Goal: Use online tool/utility: Utilize a website feature to perform a specific function

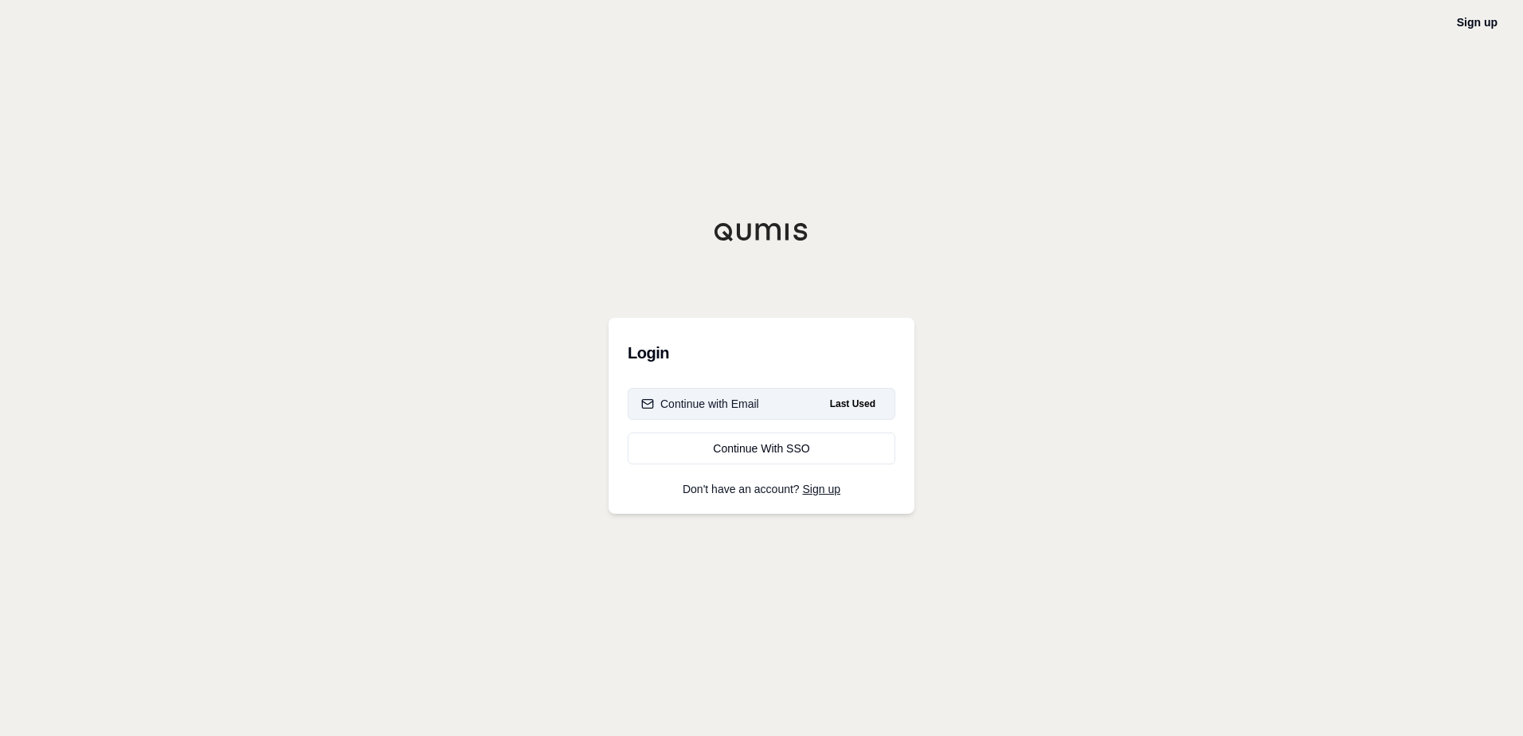
click at [706, 403] on div "Continue with Email" at bounding box center [700, 404] width 118 height 16
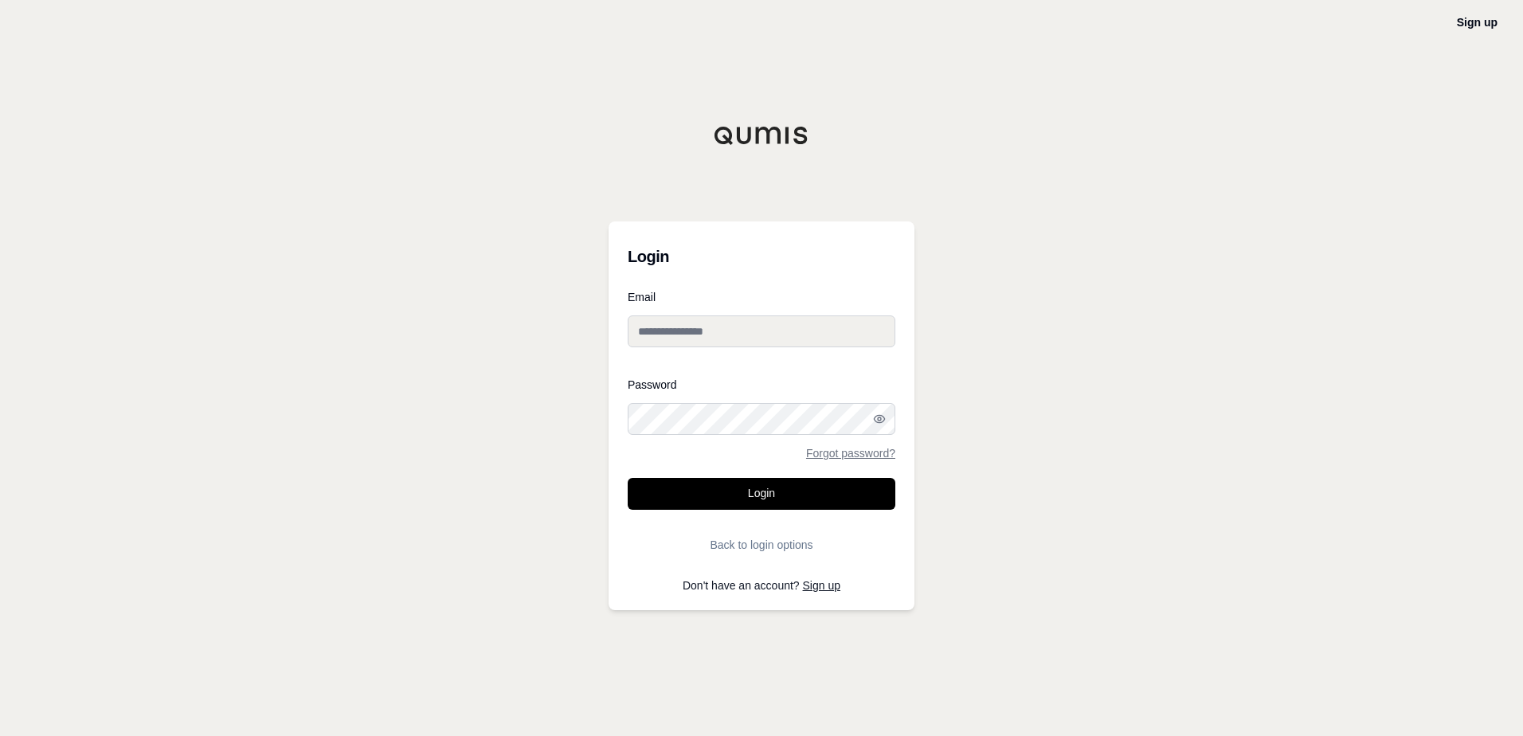
click at [739, 327] on input "Email" at bounding box center [762, 331] width 268 height 32
type input "**********"
click at [879, 419] on icon "button" at bounding box center [879, 419] width 13 height 13
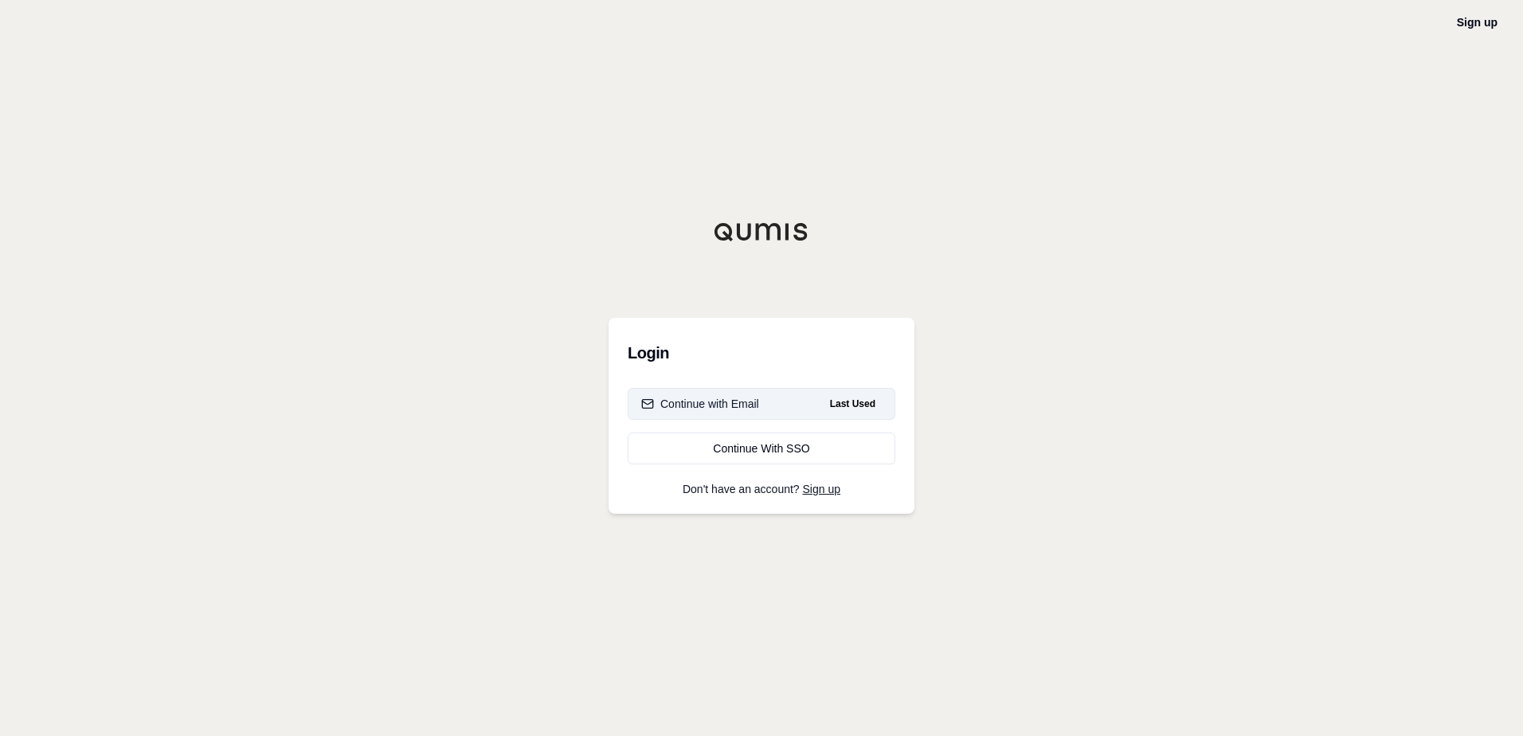
click at [775, 407] on button "Continue with Email Last Used" at bounding box center [762, 404] width 268 height 32
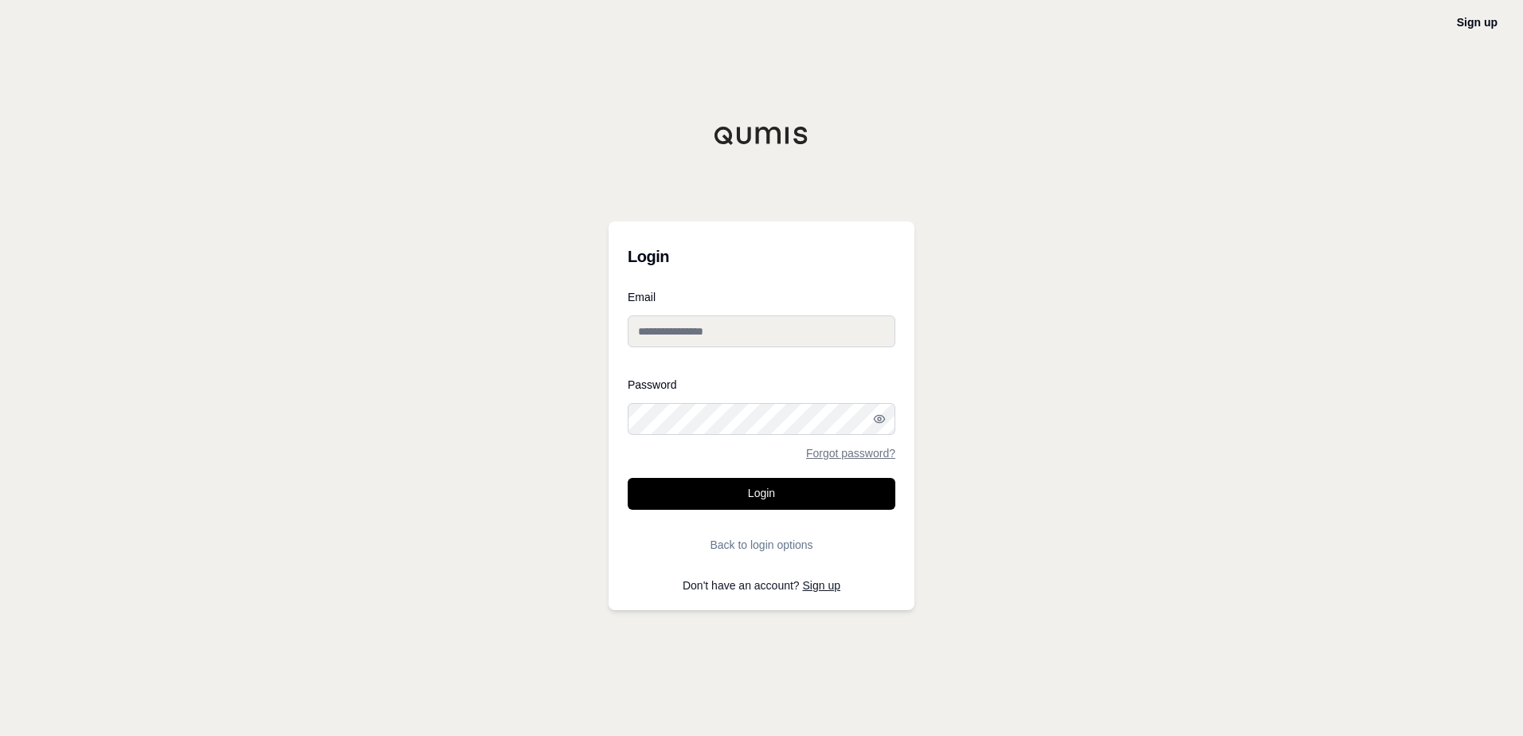
type input "**********"
click at [883, 422] on icon "button" at bounding box center [879, 418] width 10 height 7
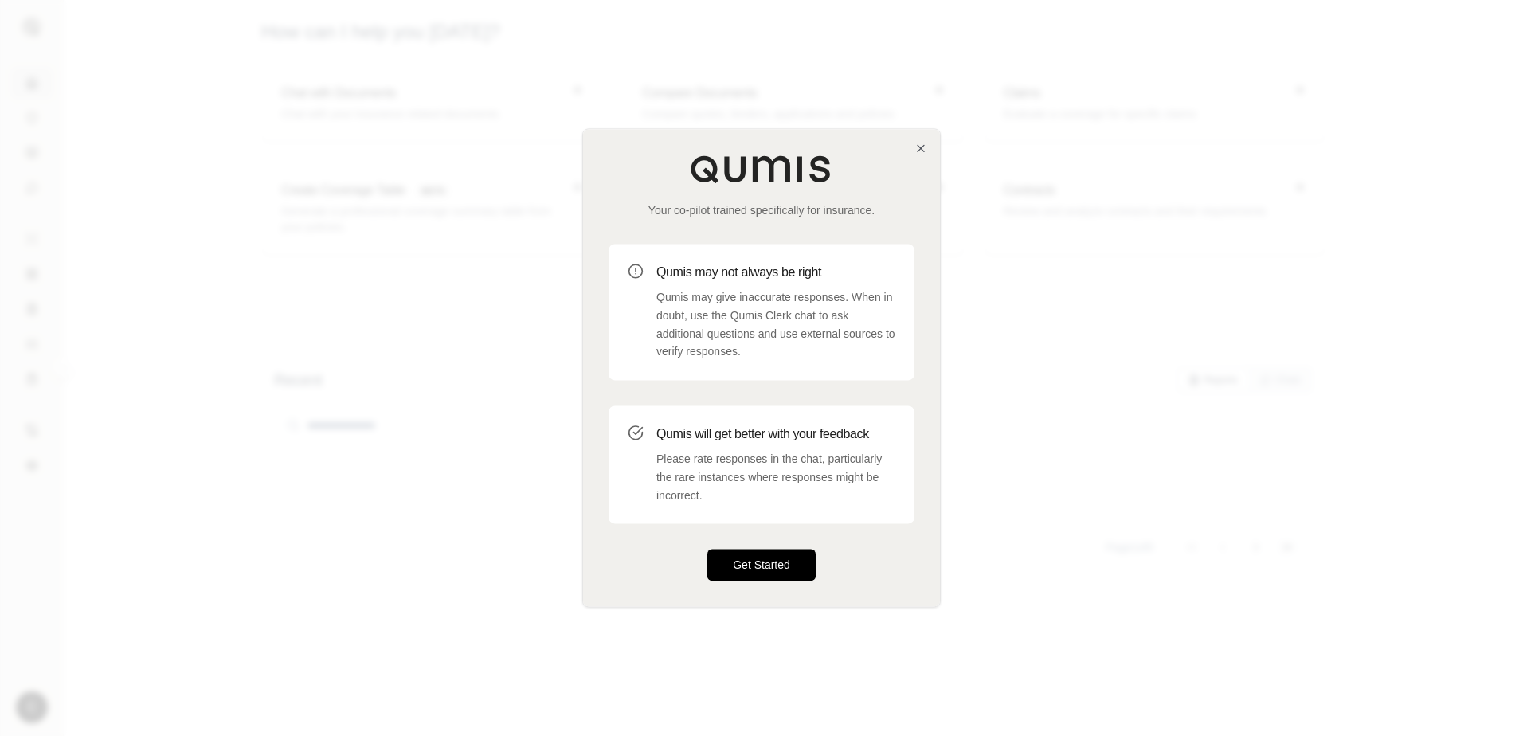
click at [789, 563] on button "Get Started" at bounding box center [761, 566] width 108 height 32
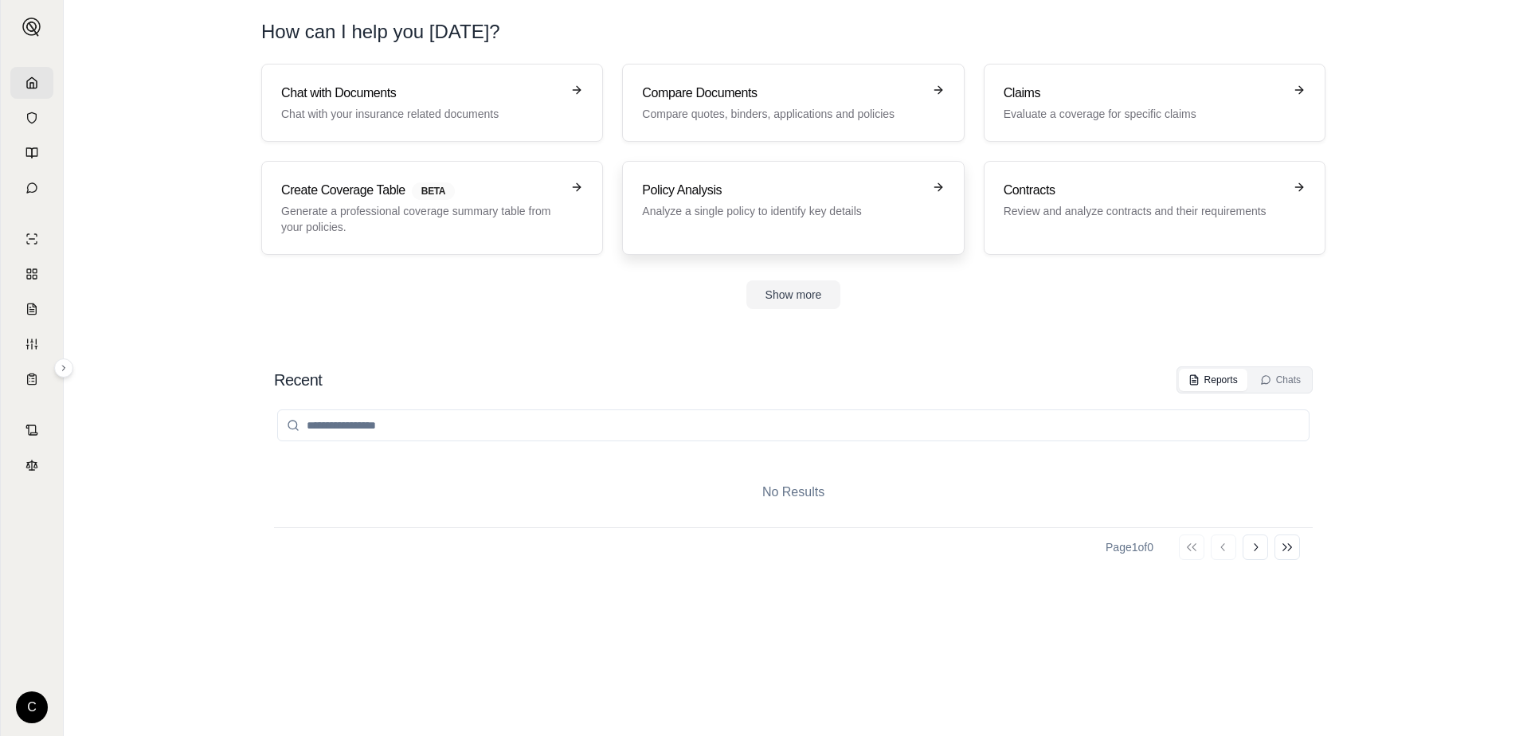
click at [935, 184] on icon at bounding box center [938, 187] width 13 height 13
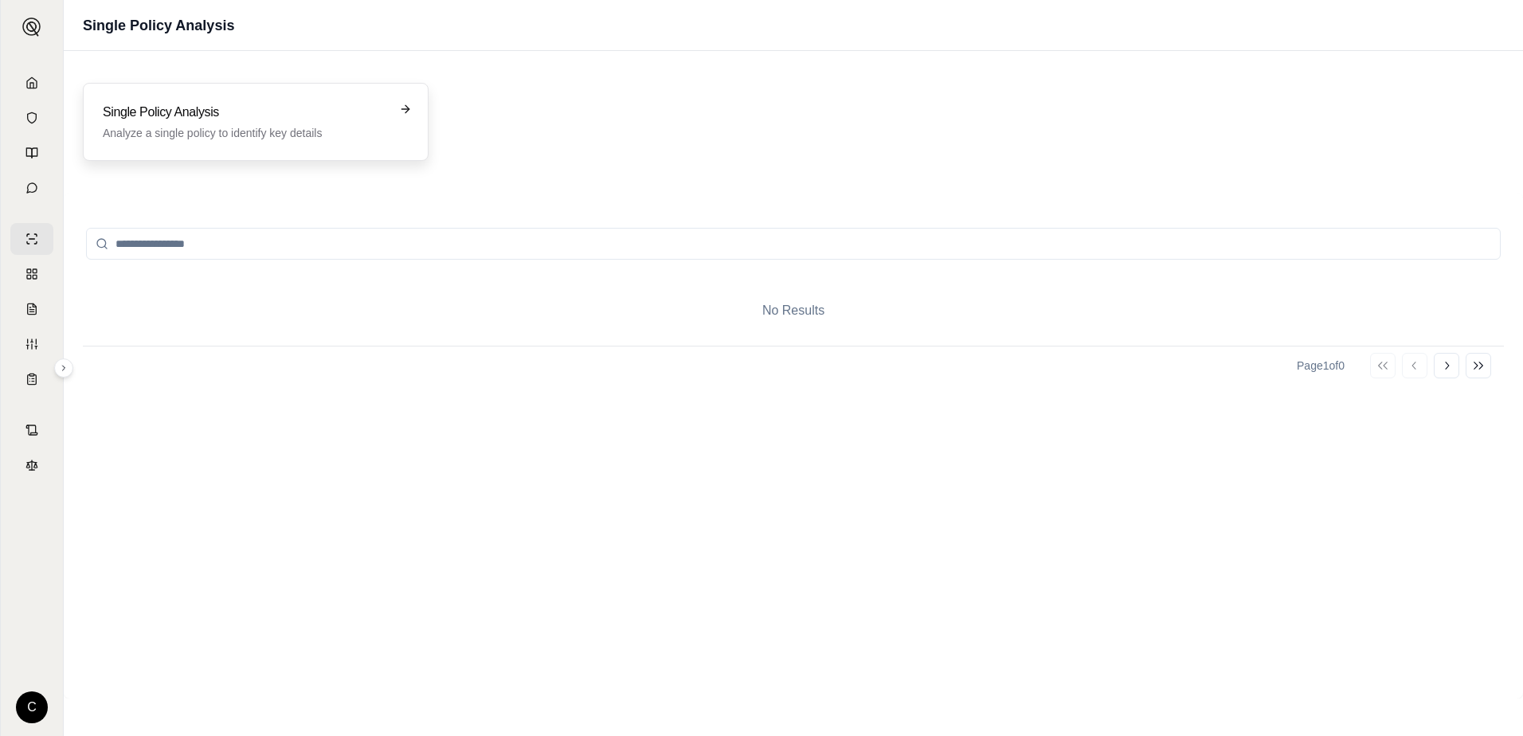
click at [409, 112] on icon at bounding box center [405, 109] width 13 height 13
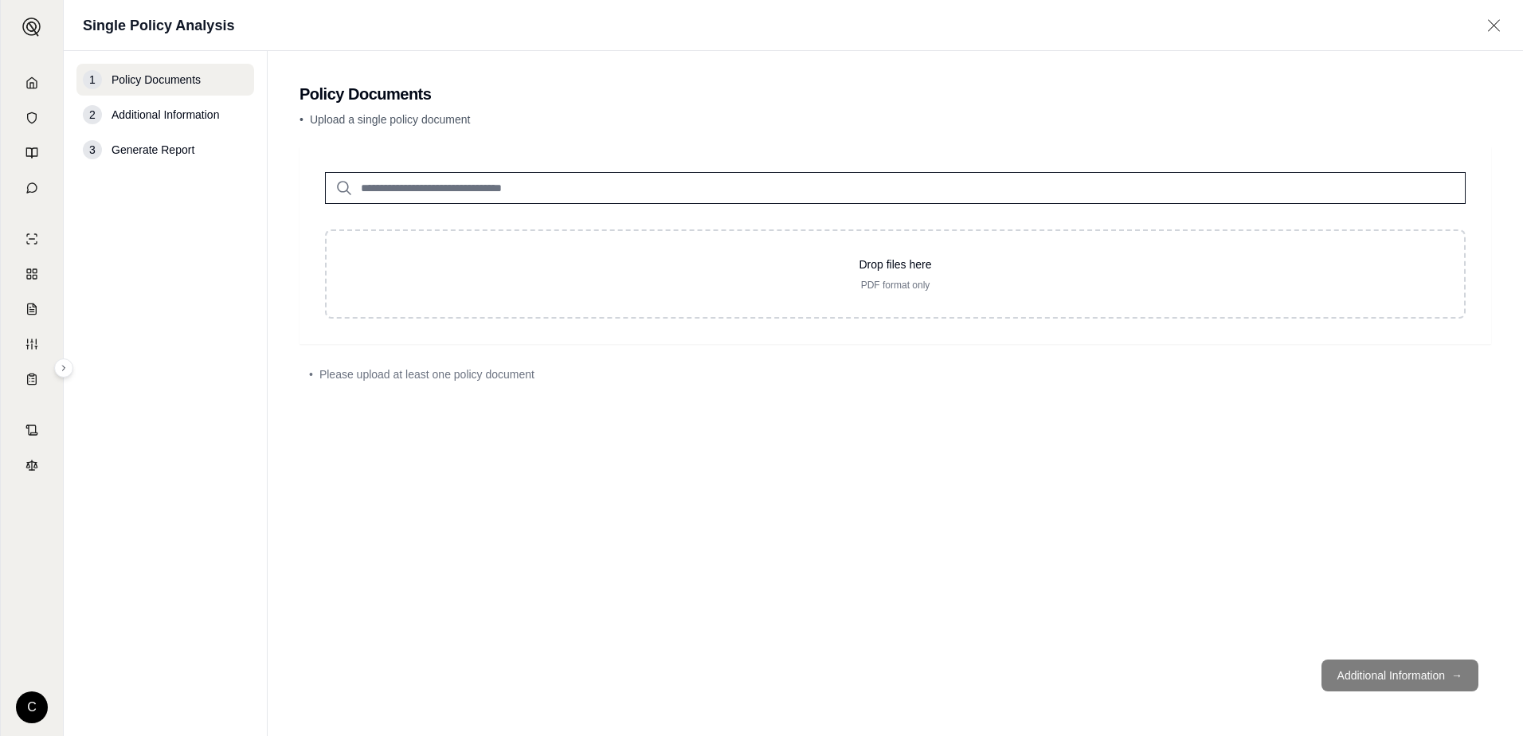
click at [499, 186] on input "search" at bounding box center [895, 188] width 1141 height 32
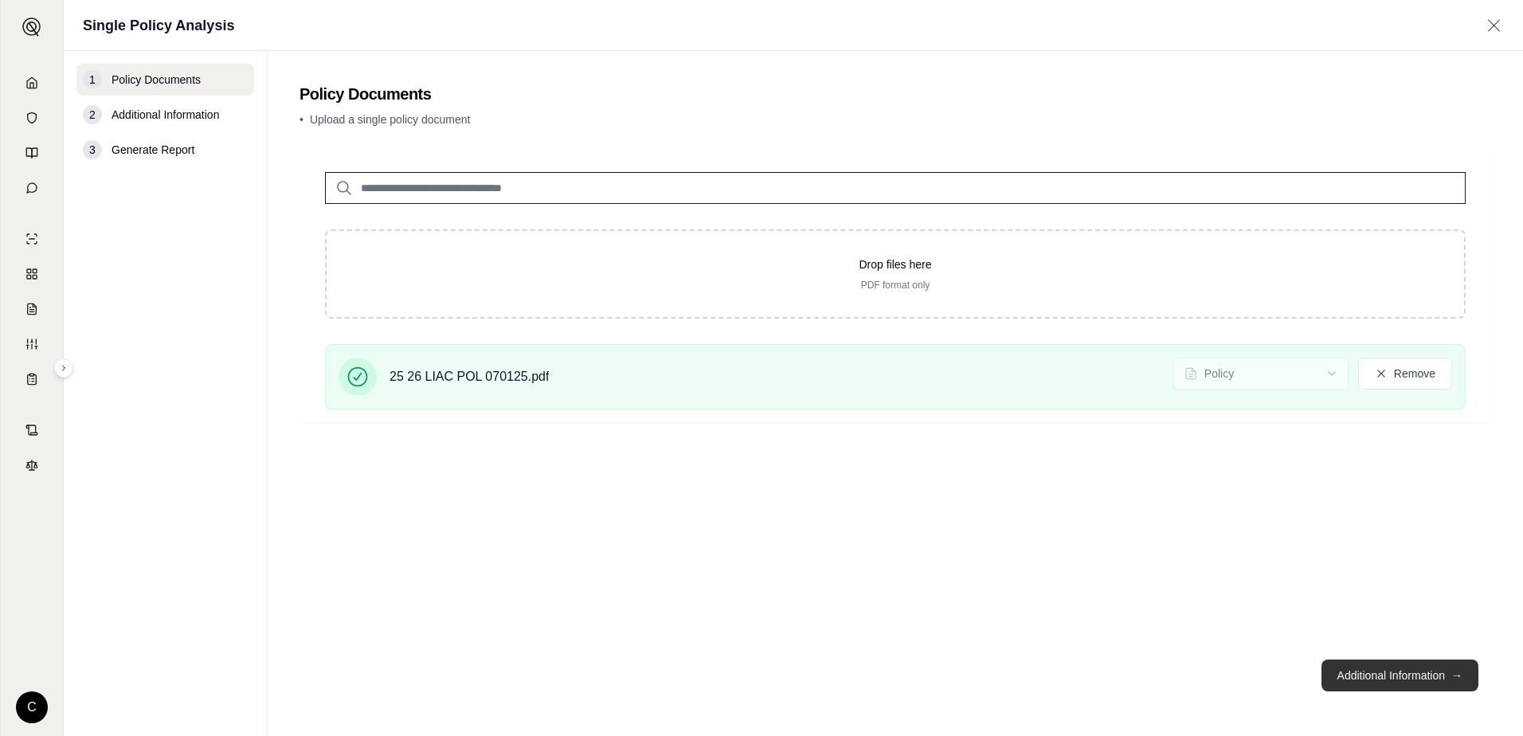
click at [1413, 679] on button "Additional Information →" at bounding box center [1400, 676] width 157 height 32
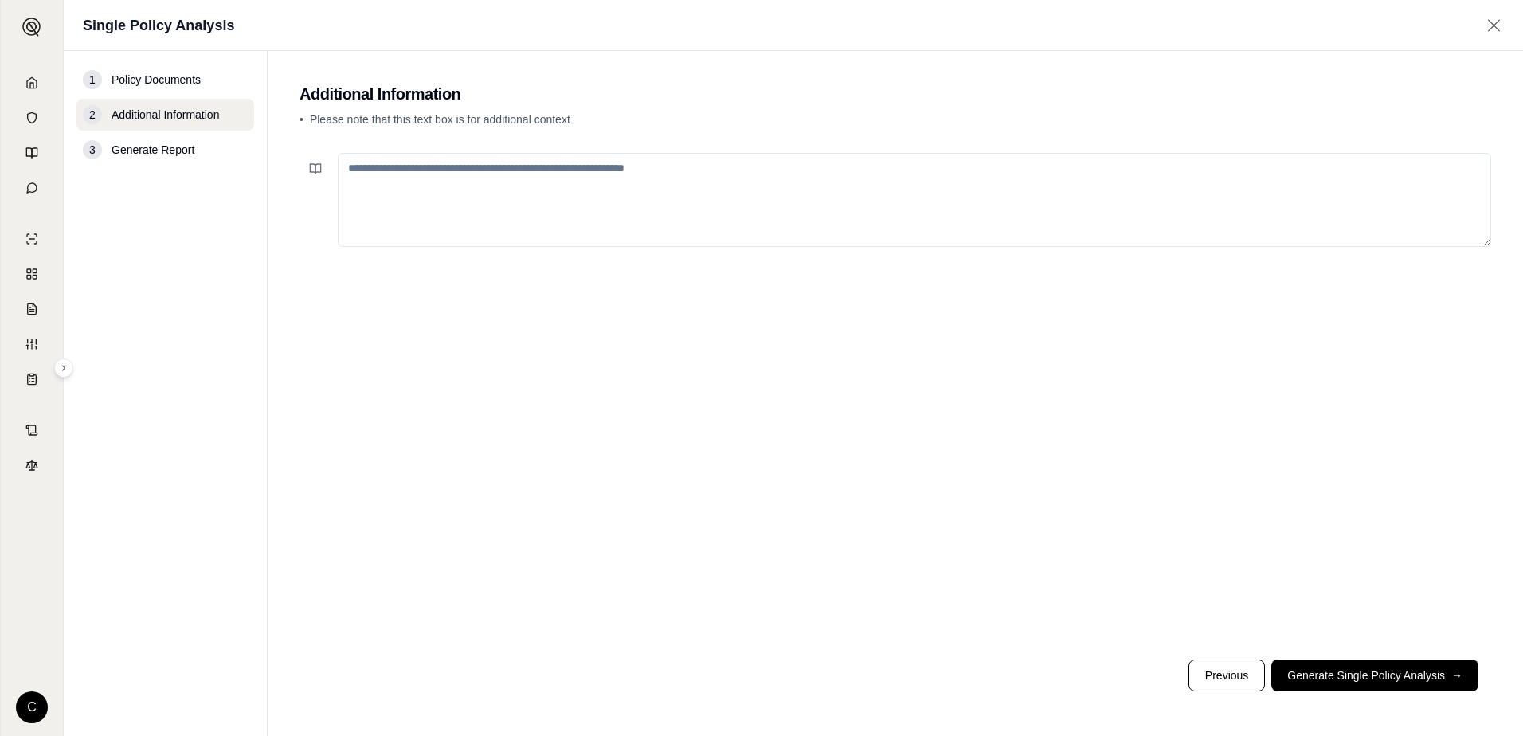
click at [741, 168] on textarea at bounding box center [915, 200] width 1154 height 94
type textarea "**********"
click at [1338, 678] on button "Generate Single Policy Analysis →" at bounding box center [1374, 676] width 207 height 32
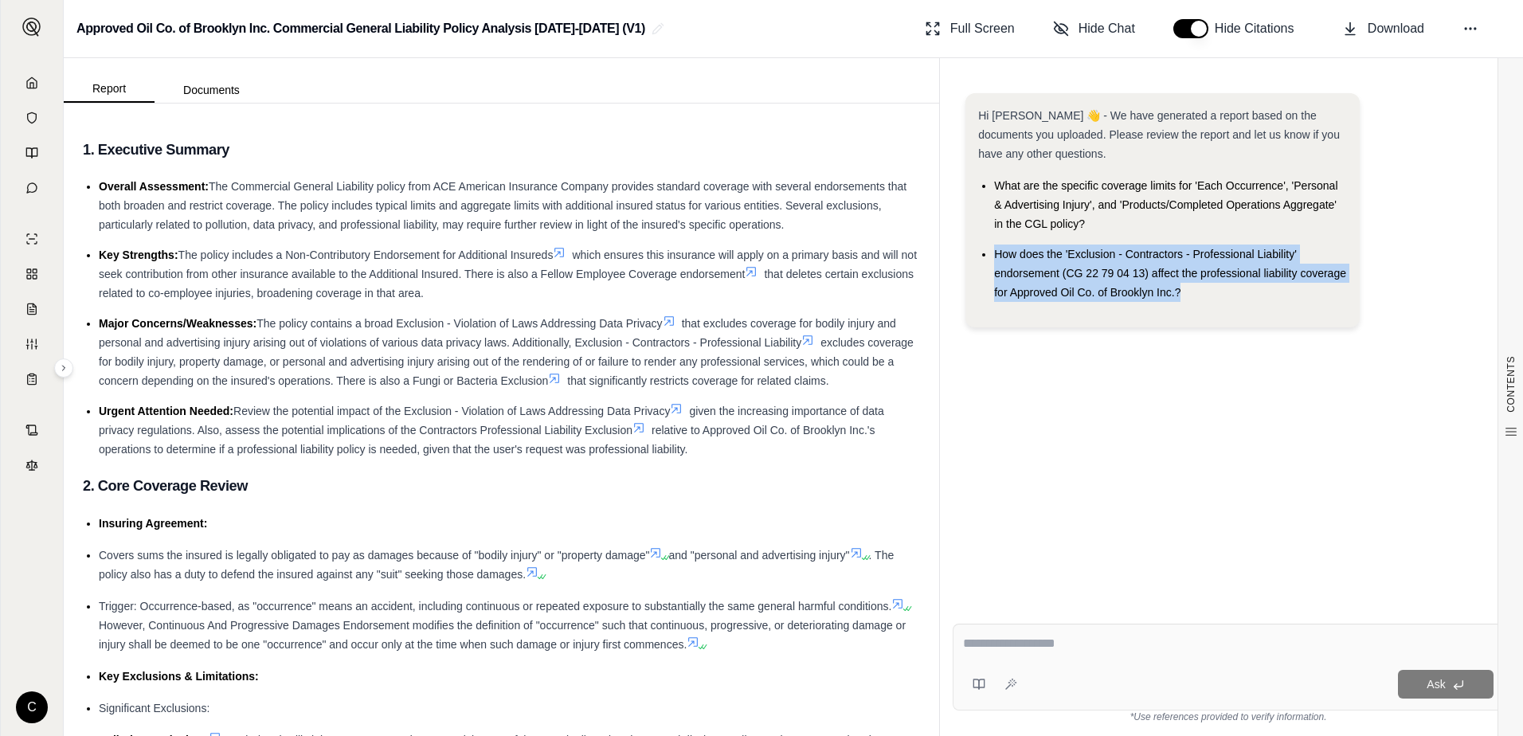
drag, startPoint x: 1193, startPoint y: 292, endPoint x: 989, endPoint y: 246, distance: 209.1
click at [989, 246] on ul "What are the specific coverage limits for 'Each Occurrence', 'Personal & Advert…" at bounding box center [1162, 239] width 369 height 126
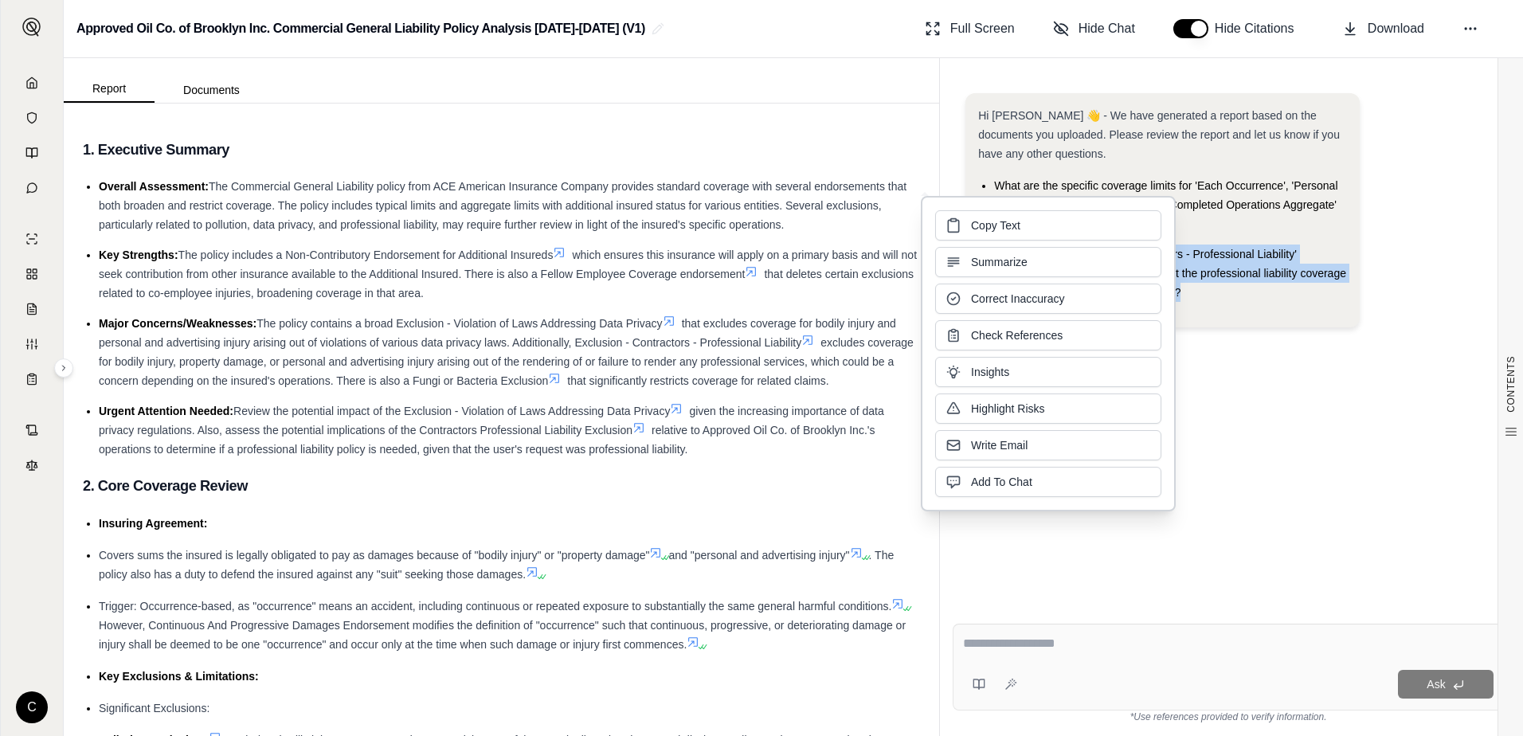
drag, startPoint x: 989, startPoint y: 246, endPoint x: 1002, endPoint y: 232, distance: 19.7
click at [975, 227] on span "Copy Text" at bounding box center [995, 225] width 49 height 16
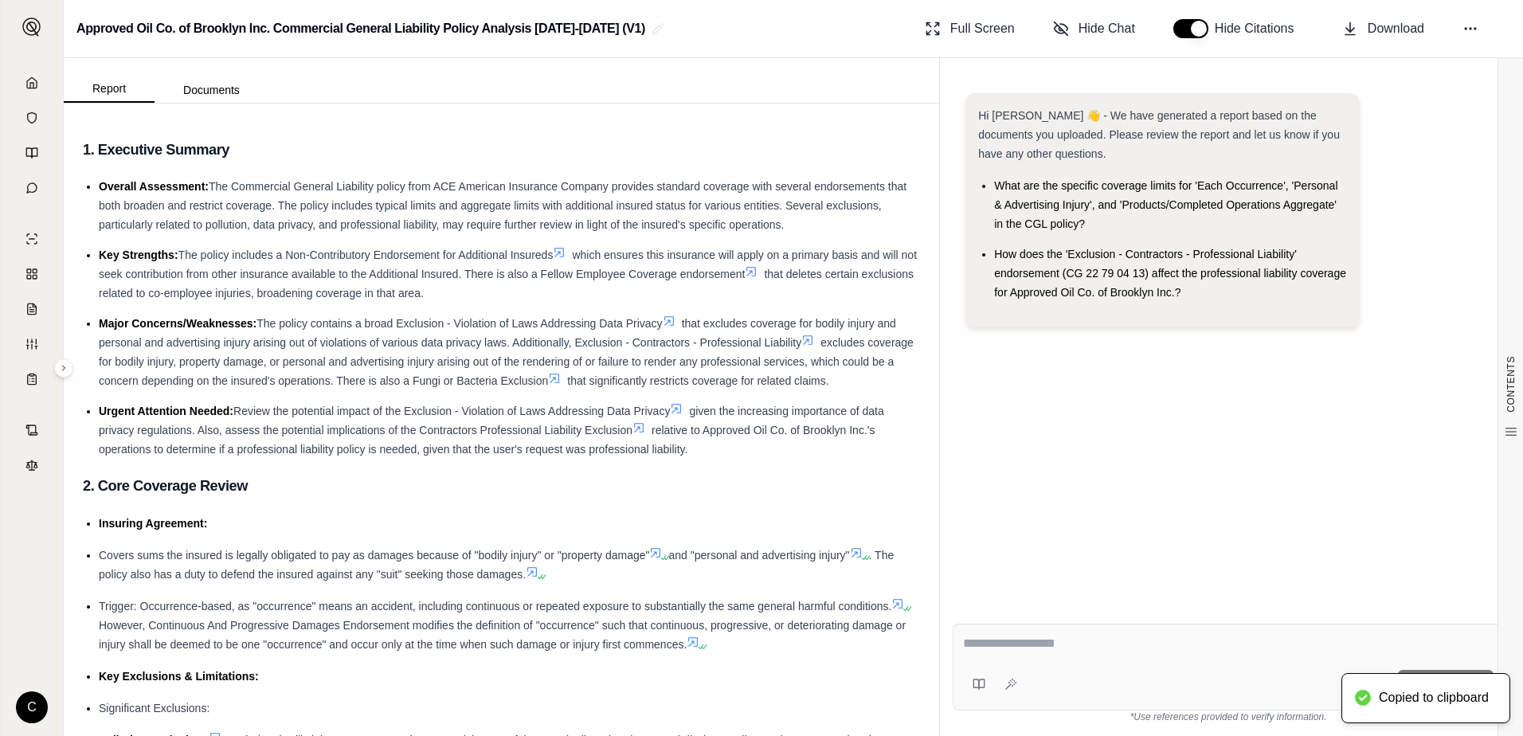
click at [1112, 653] on div at bounding box center [1228, 646] width 531 height 25
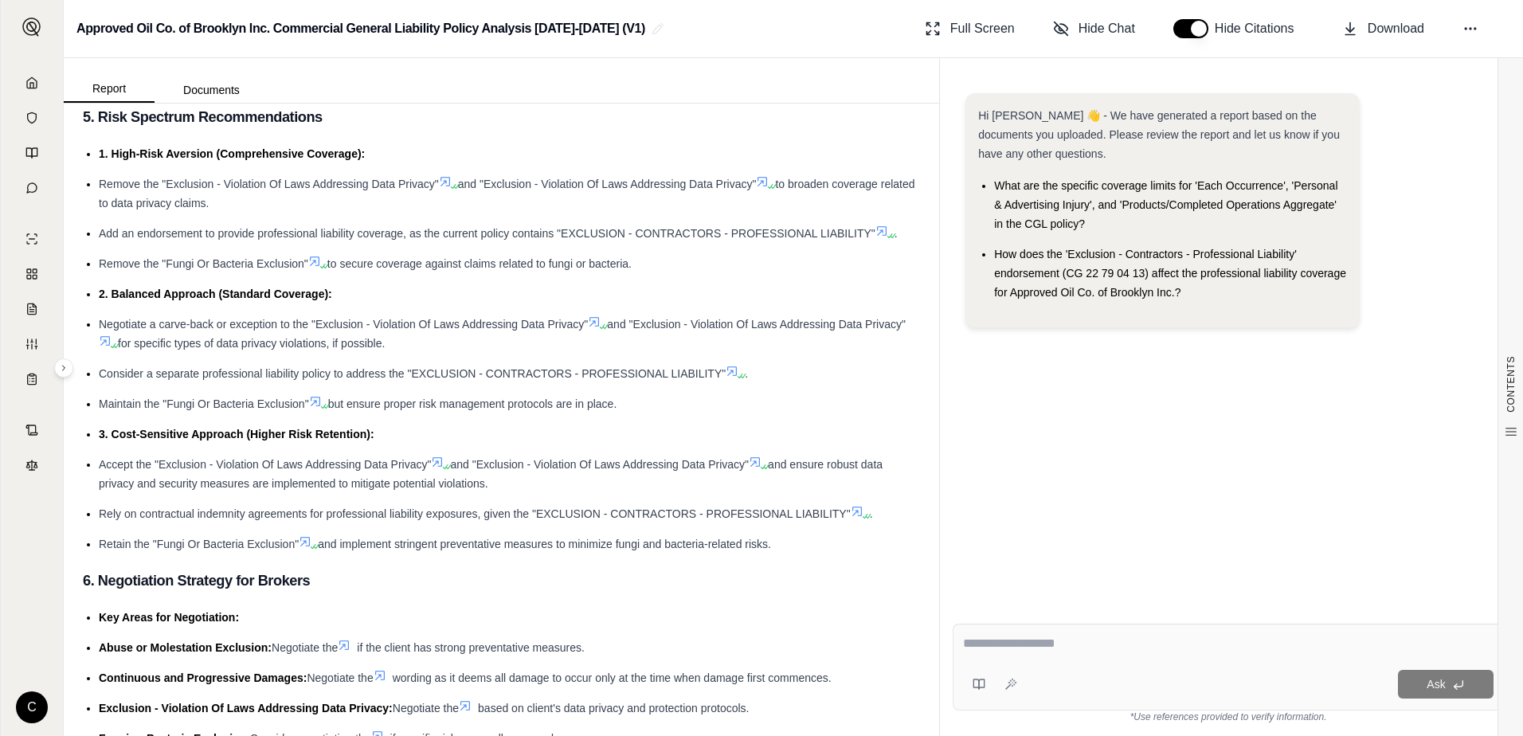
scroll to position [3505, 0]
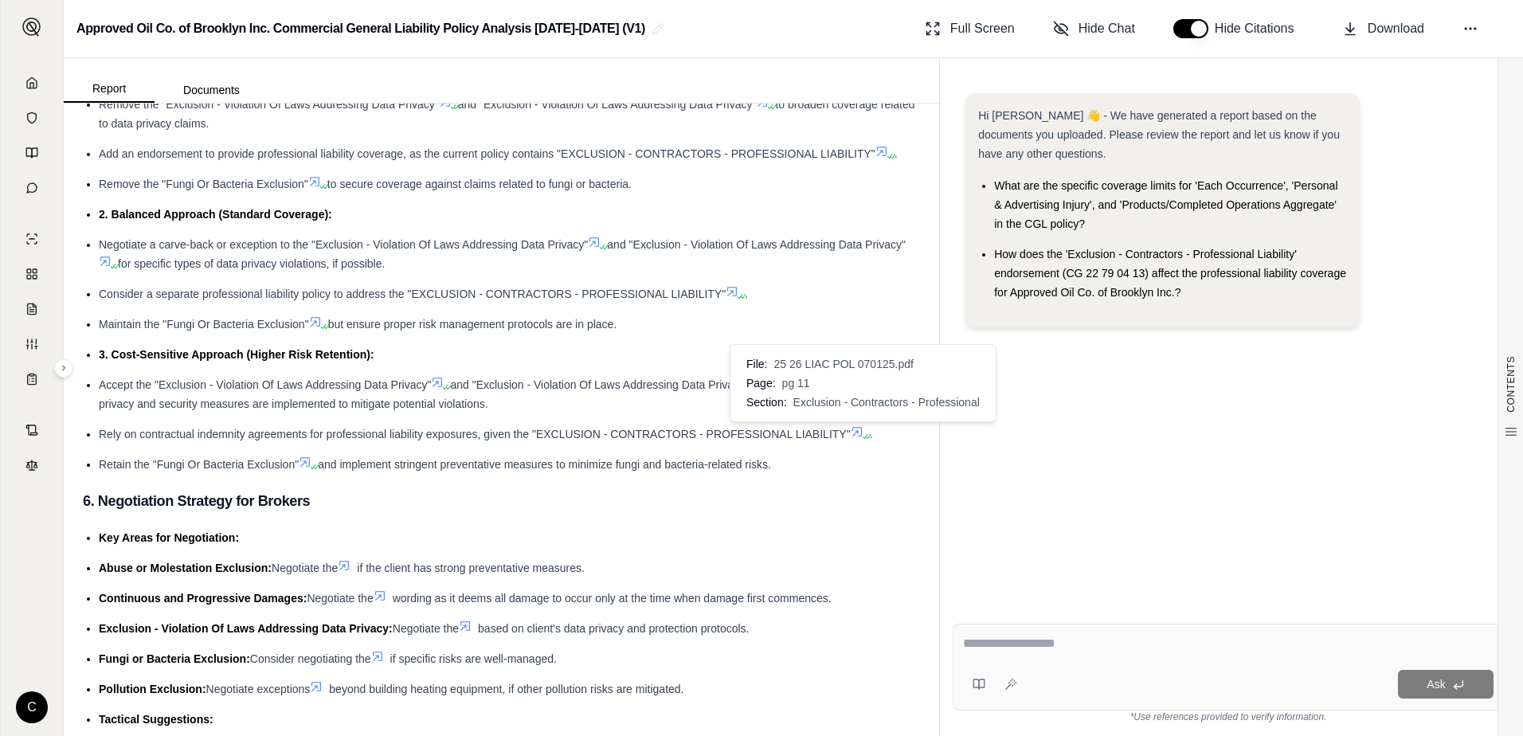
click at [861, 433] on icon at bounding box center [857, 432] width 10 height 10
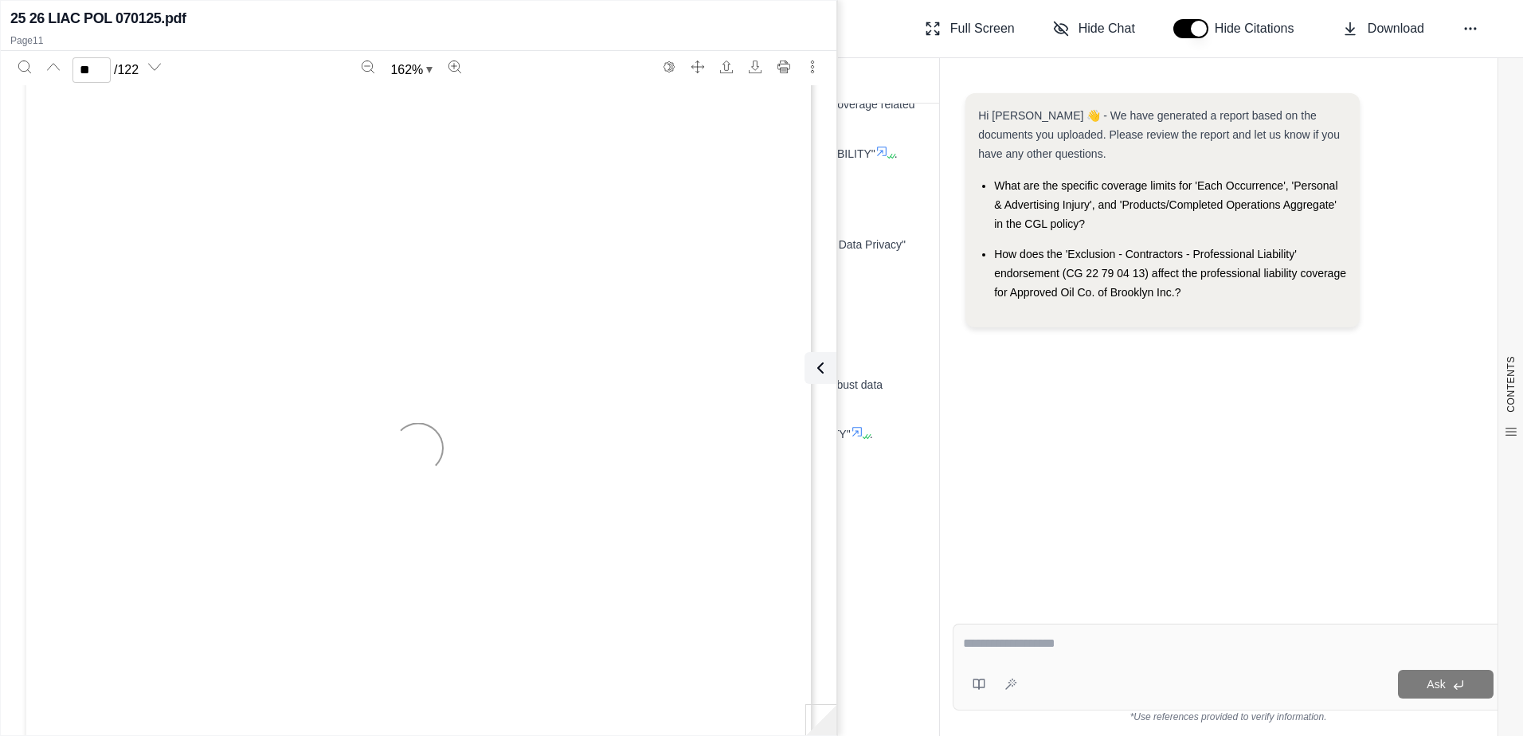
scroll to position [11433, 0]
type input "**"
click at [832, 370] on button at bounding box center [817, 368] width 32 height 32
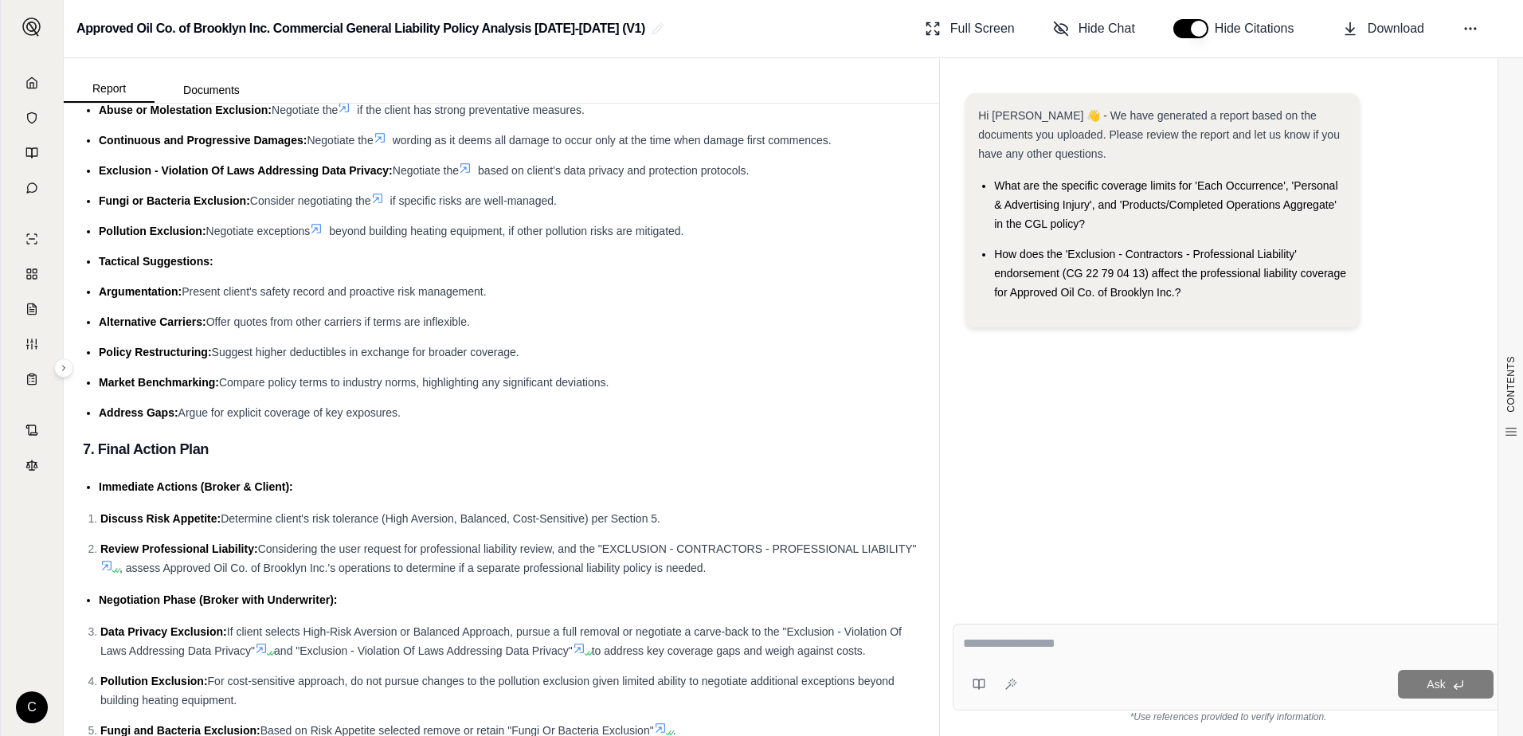
scroll to position [3915, 0]
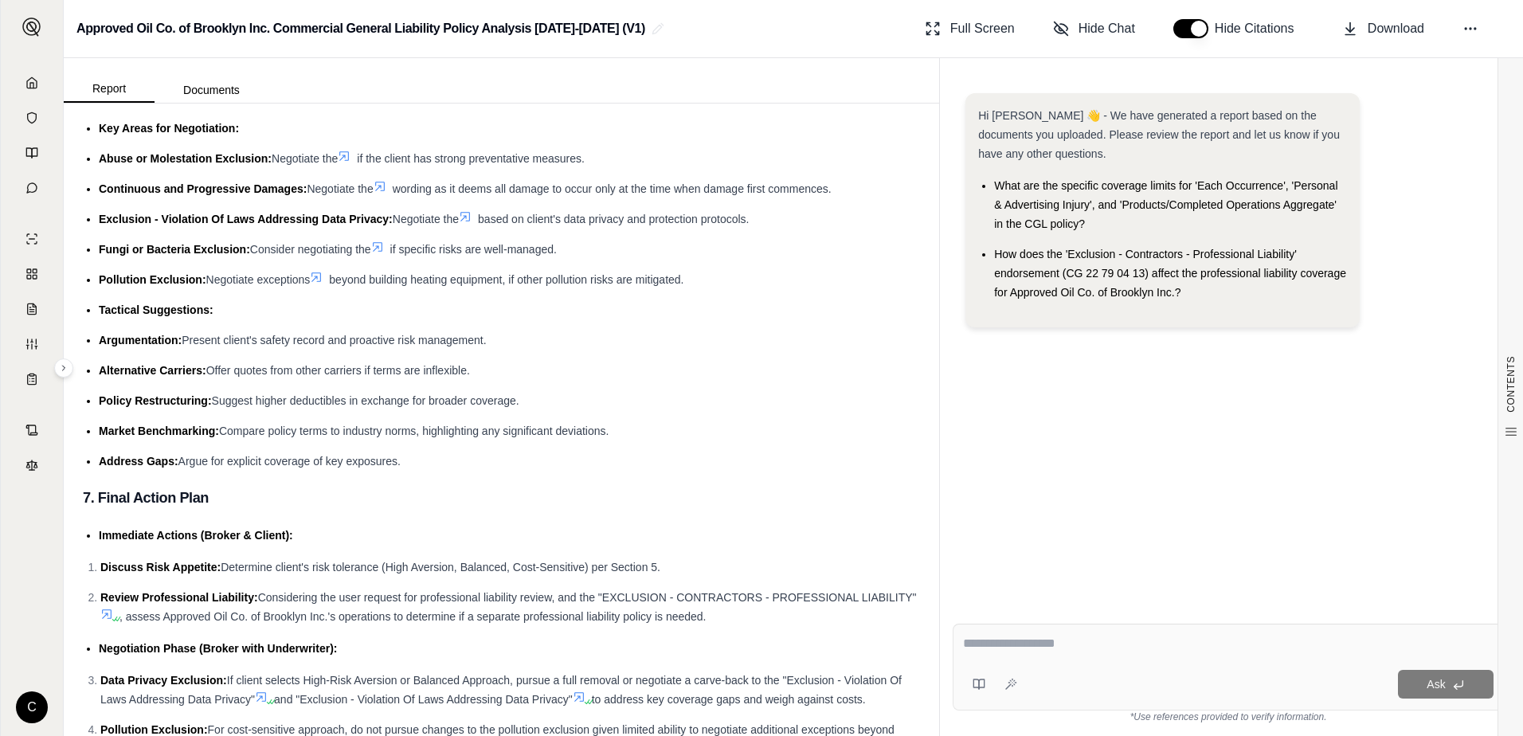
click at [1063, 637] on textarea at bounding box center [1228, 643] width 531 height 19
type textarea "*"
type textarea "**********"
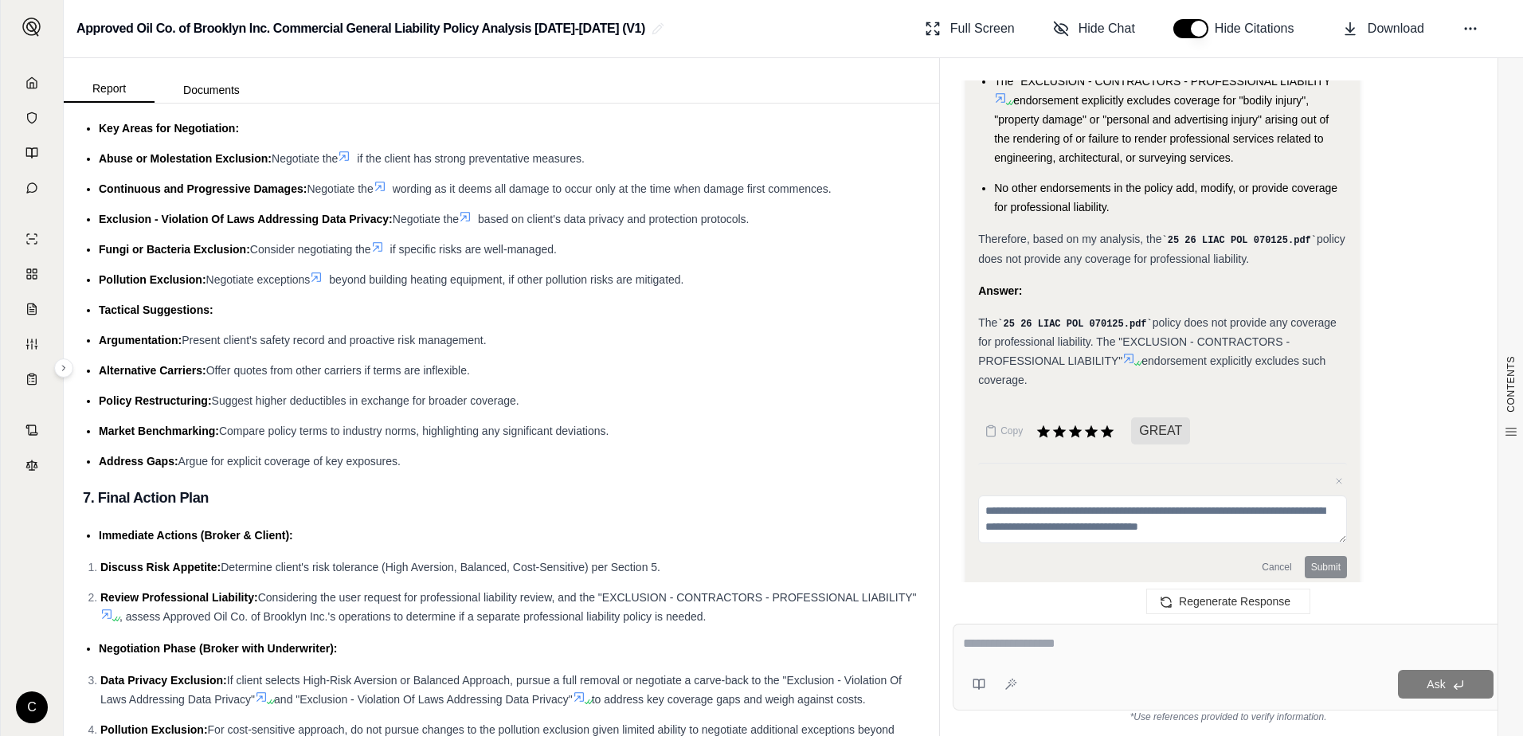
scroll to position [1417, 0]
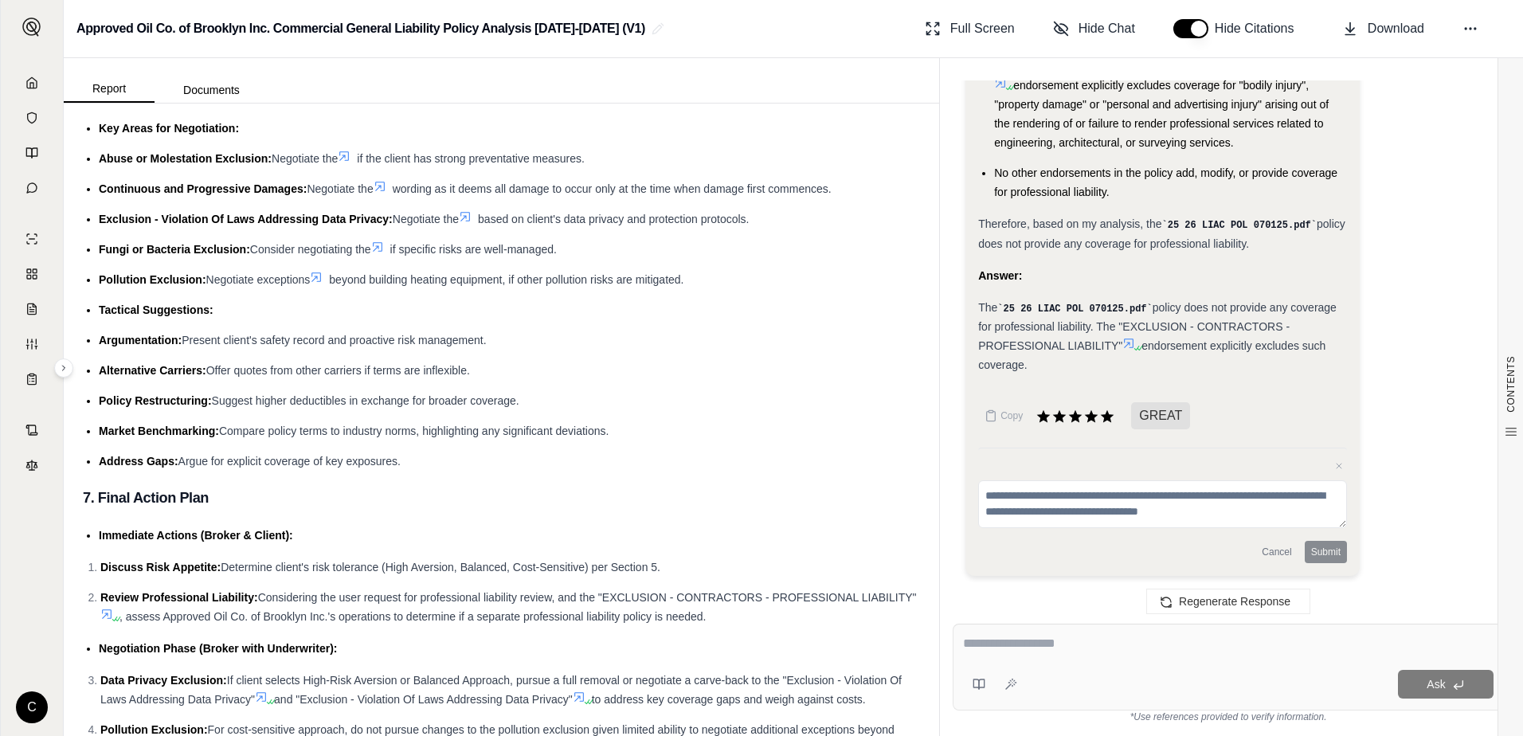
click at [1207, 504] on textarea at bounding box center [1162, 504] width 369 height 48
drag, startPoint x: 983, startPoint y: 497, endPoint x: 1146, endPoint y: 552, distance: 172.3
type textarea "**********"
click at [1322, 549] on button "Submit" at bounding box center [1326, 552] width 42 height 22
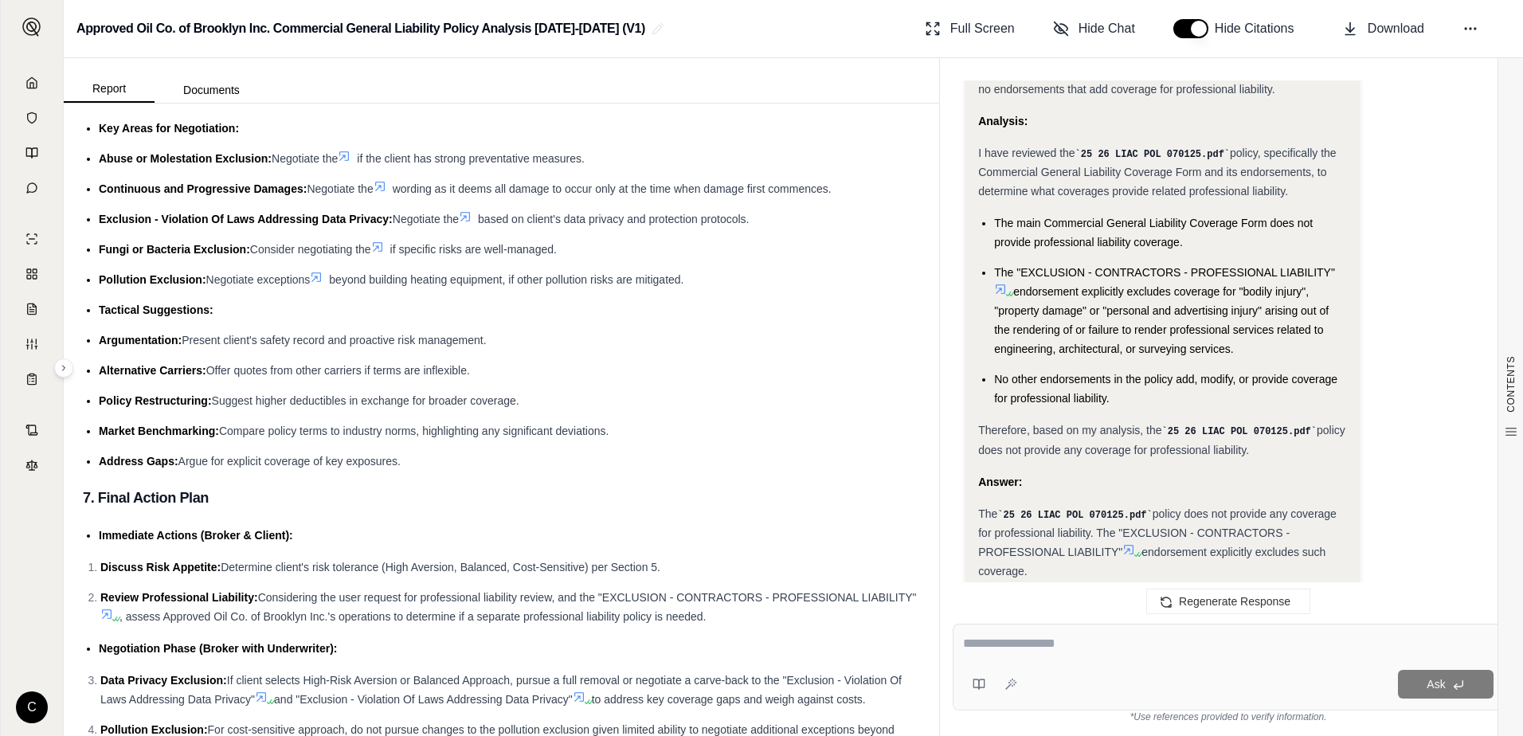
scroll to position [1286, 0]
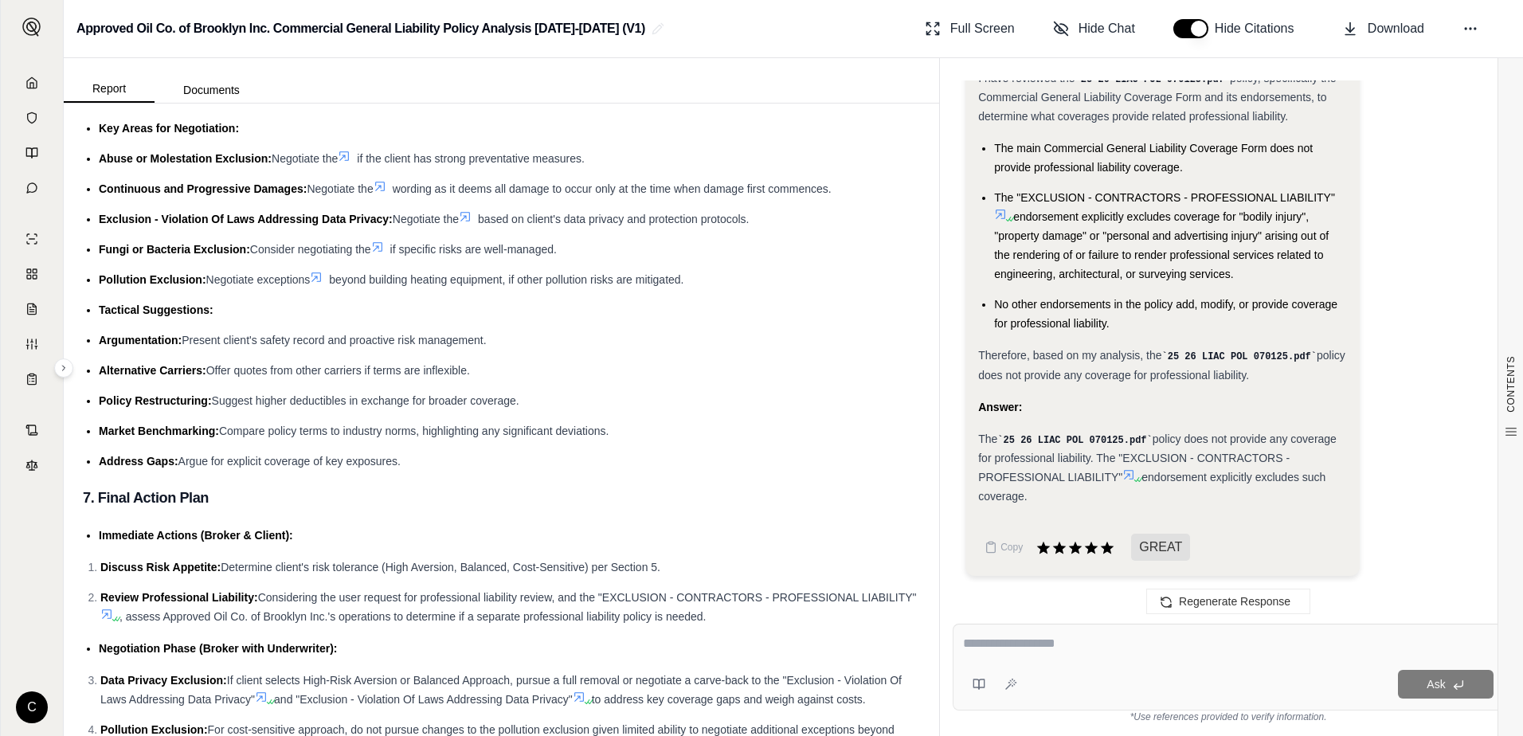
drag, startPoint x: 1100, startPoint y: 633, endPoint x: 1084, endPoint y: 649, distance: 22.5
click at [1088, 645] on div "Ask" at bounding box center [1228, 667] width 551 height 87
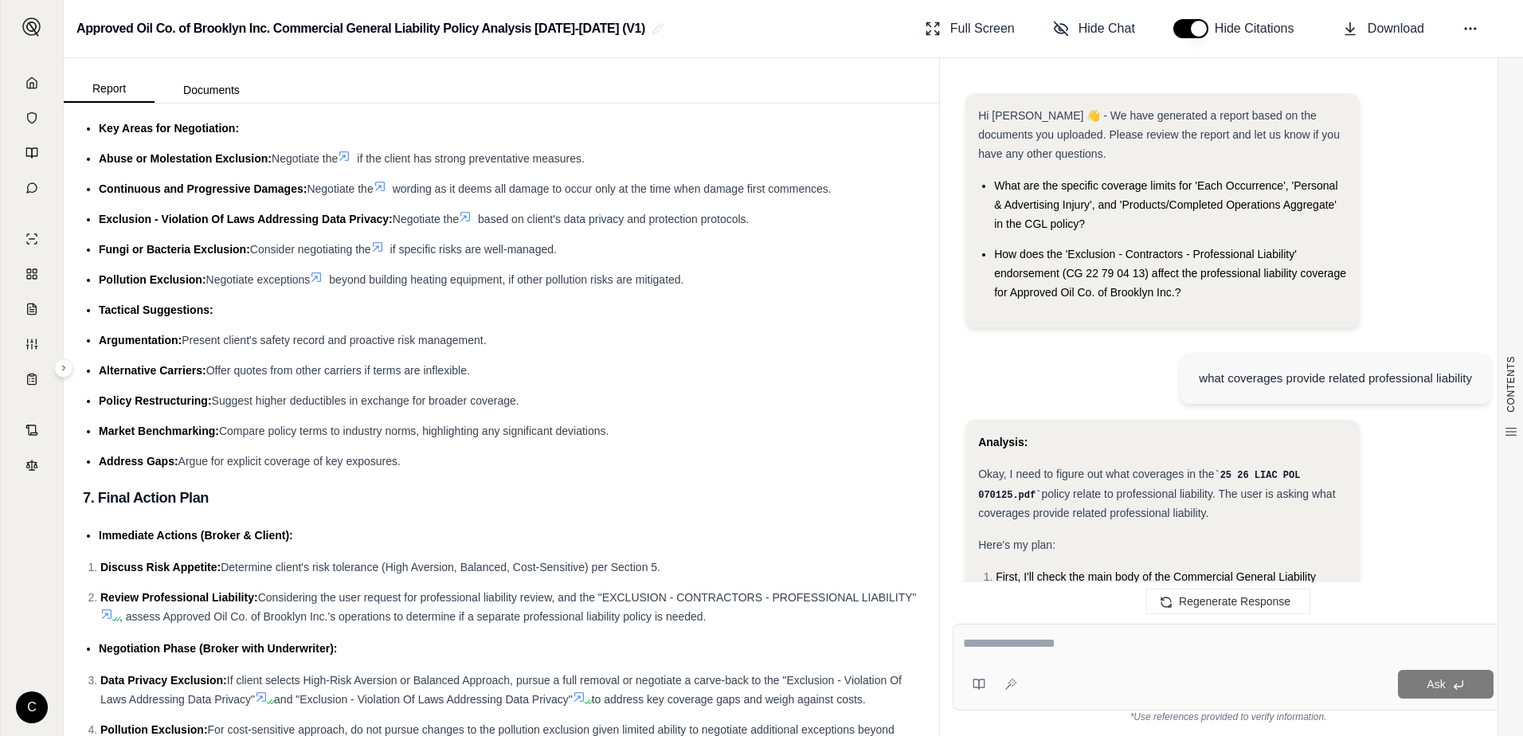
scroll to position [1417, 0]
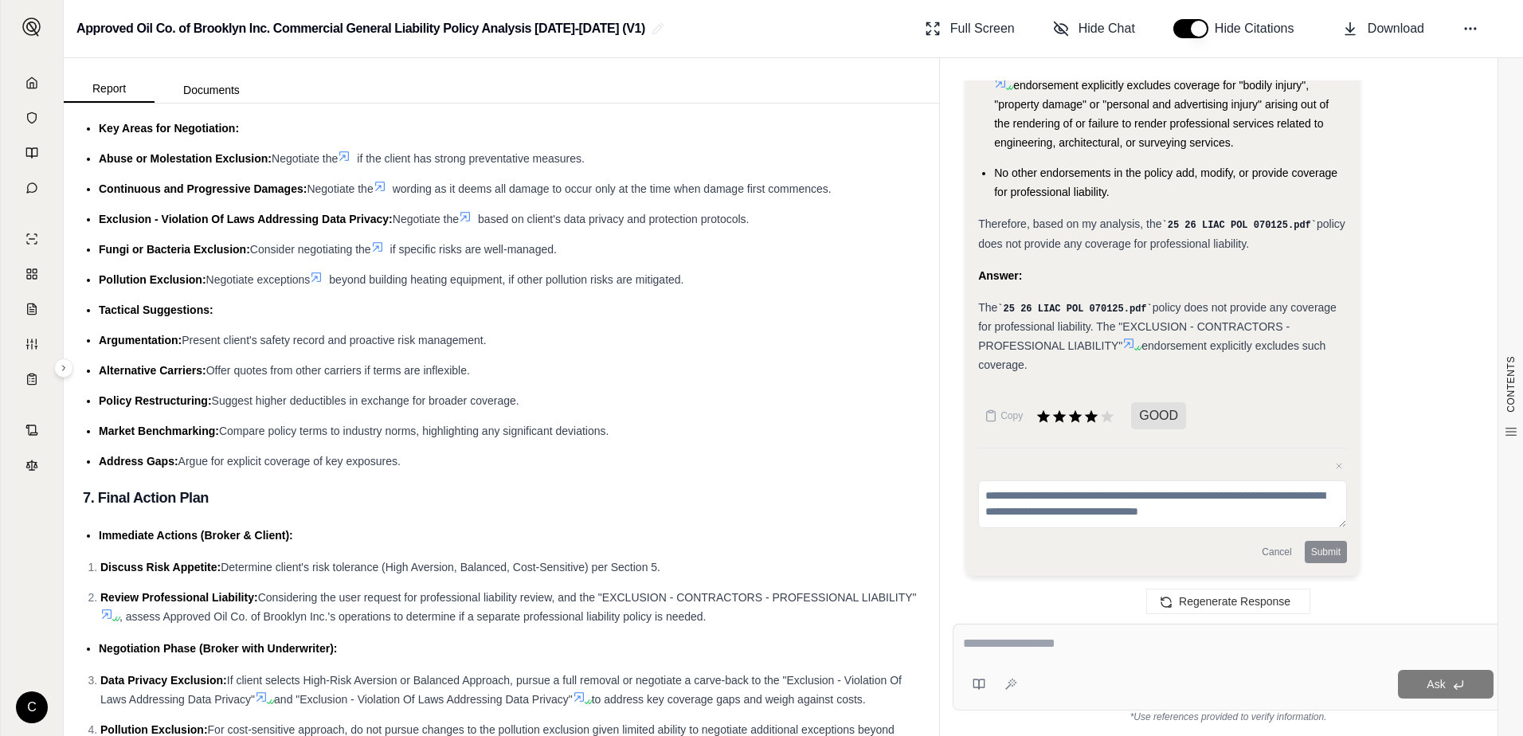
click at [998, 644] on textarea at bounding box center [1228, 643] width 531 height 19
type textarea "**********"
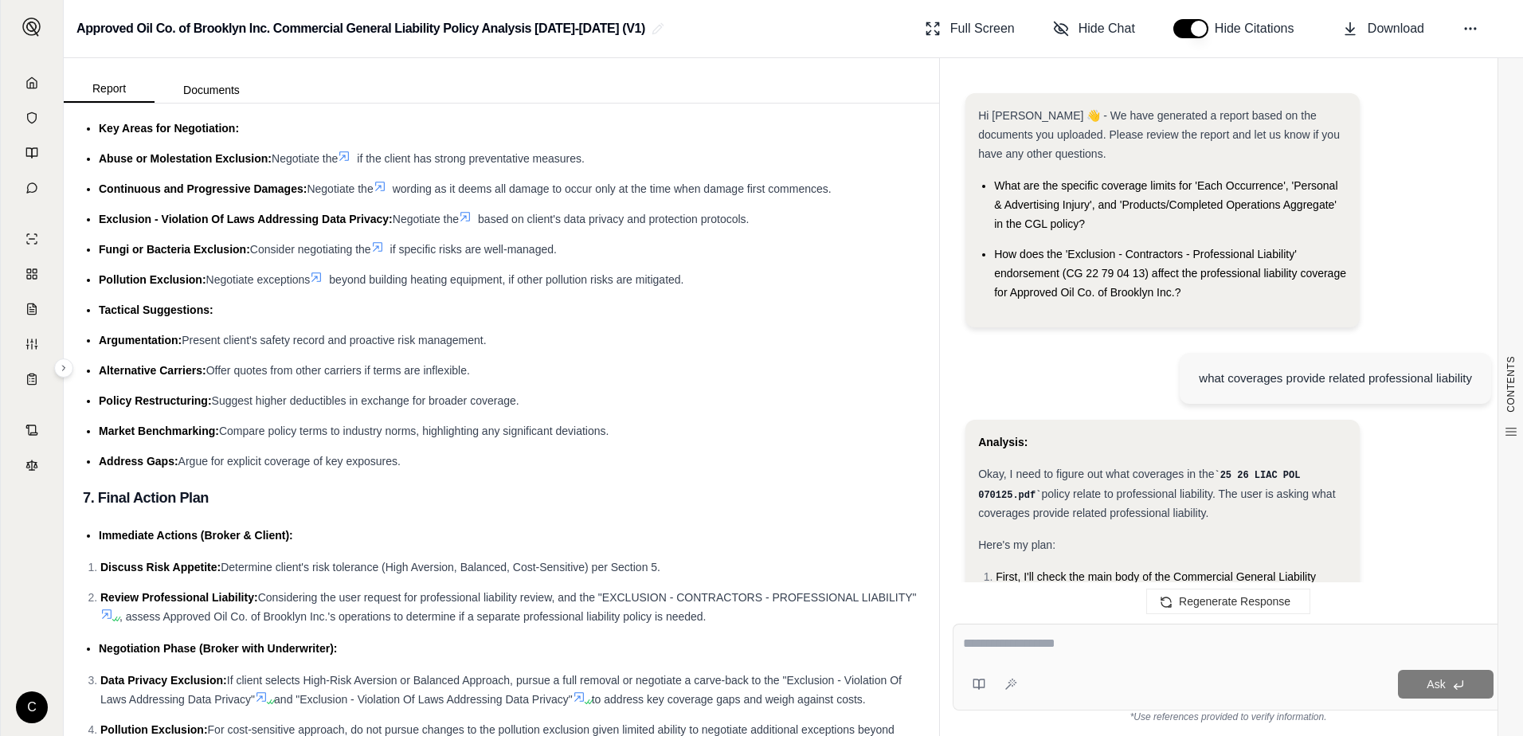
scroll to position [2945, 0]
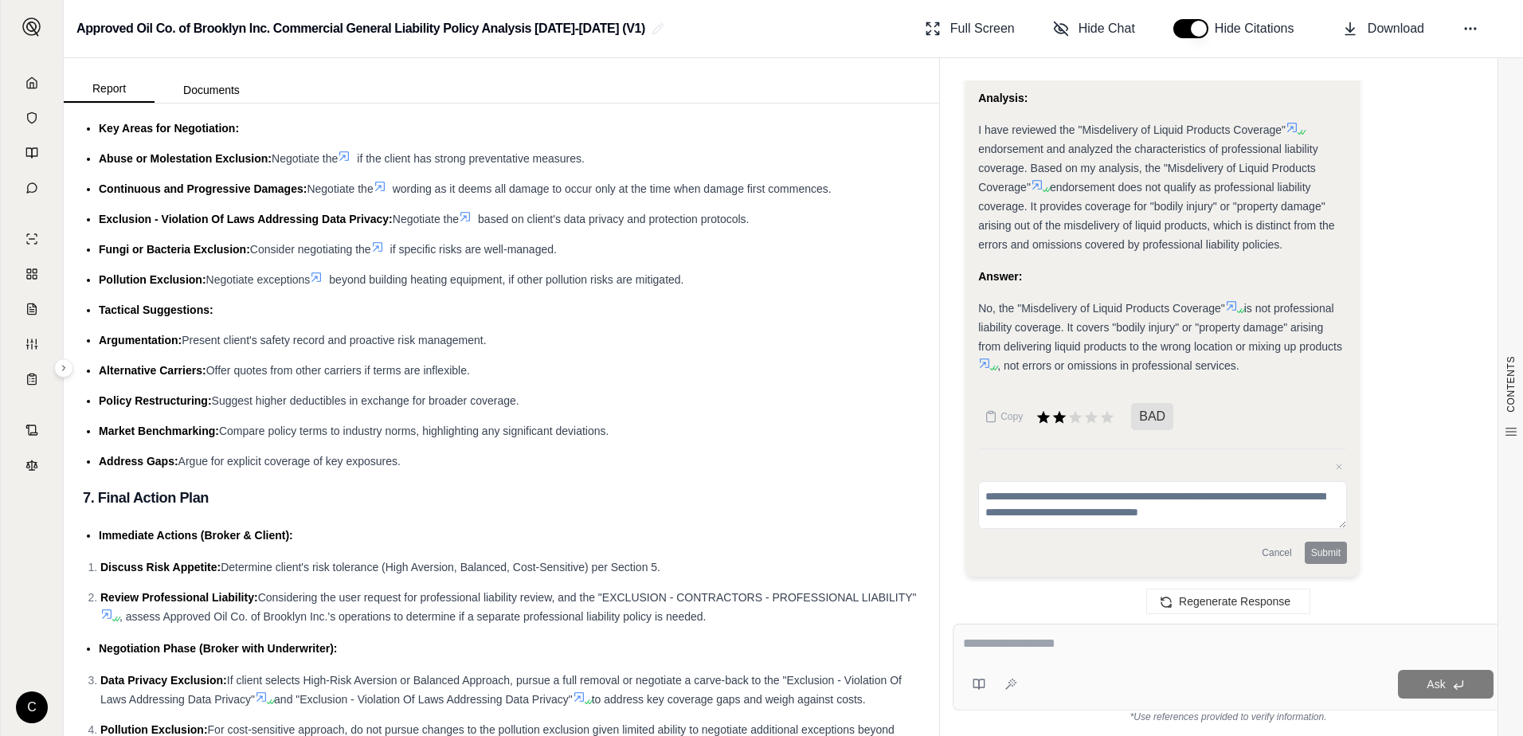
click at [1048, 650] on textarea at bounding box center [1228, 643] width 531 height 19
click at [1021, 643] on textarea at bounding box center [1228, 643] width 531 height 19
type textarea "**********"
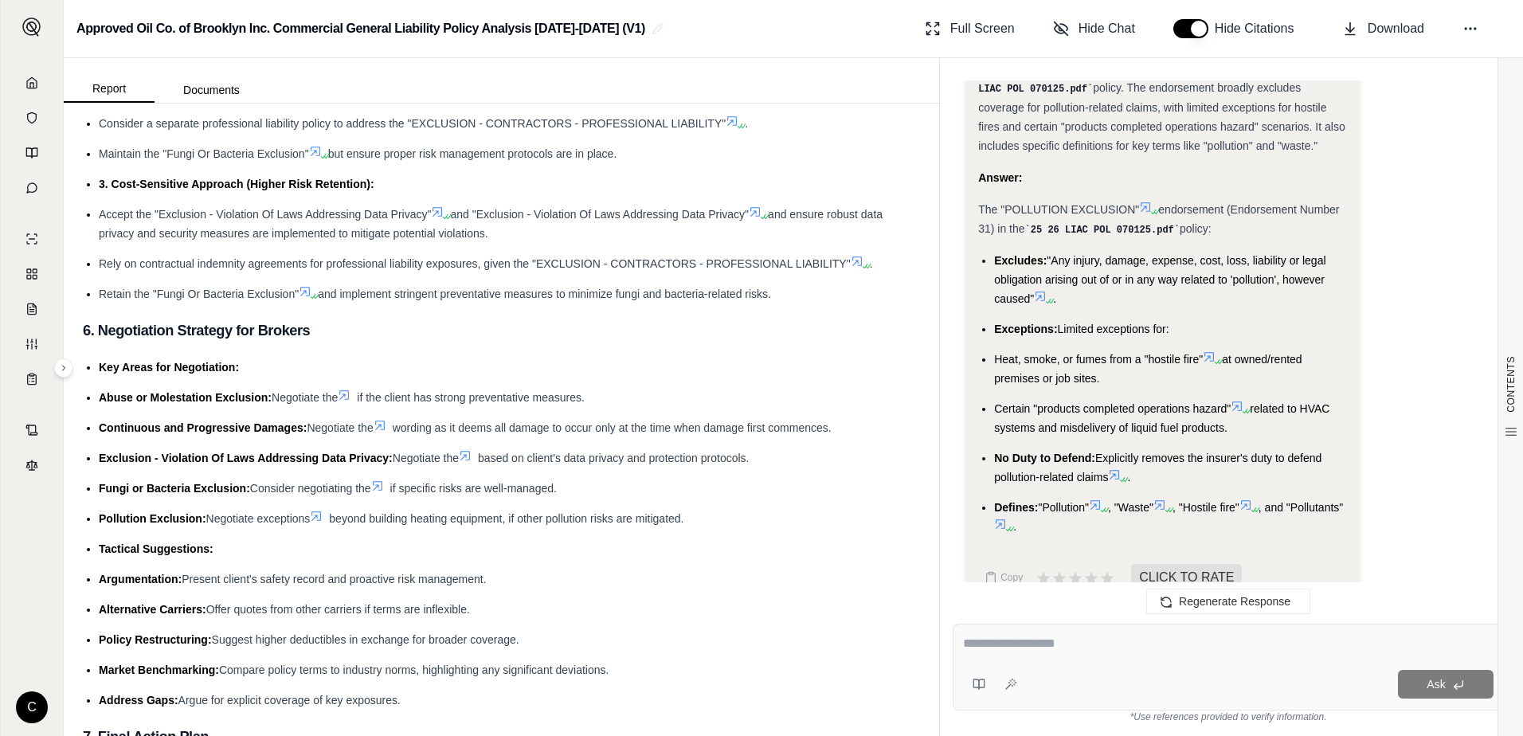
scroll to position [5171, 0]
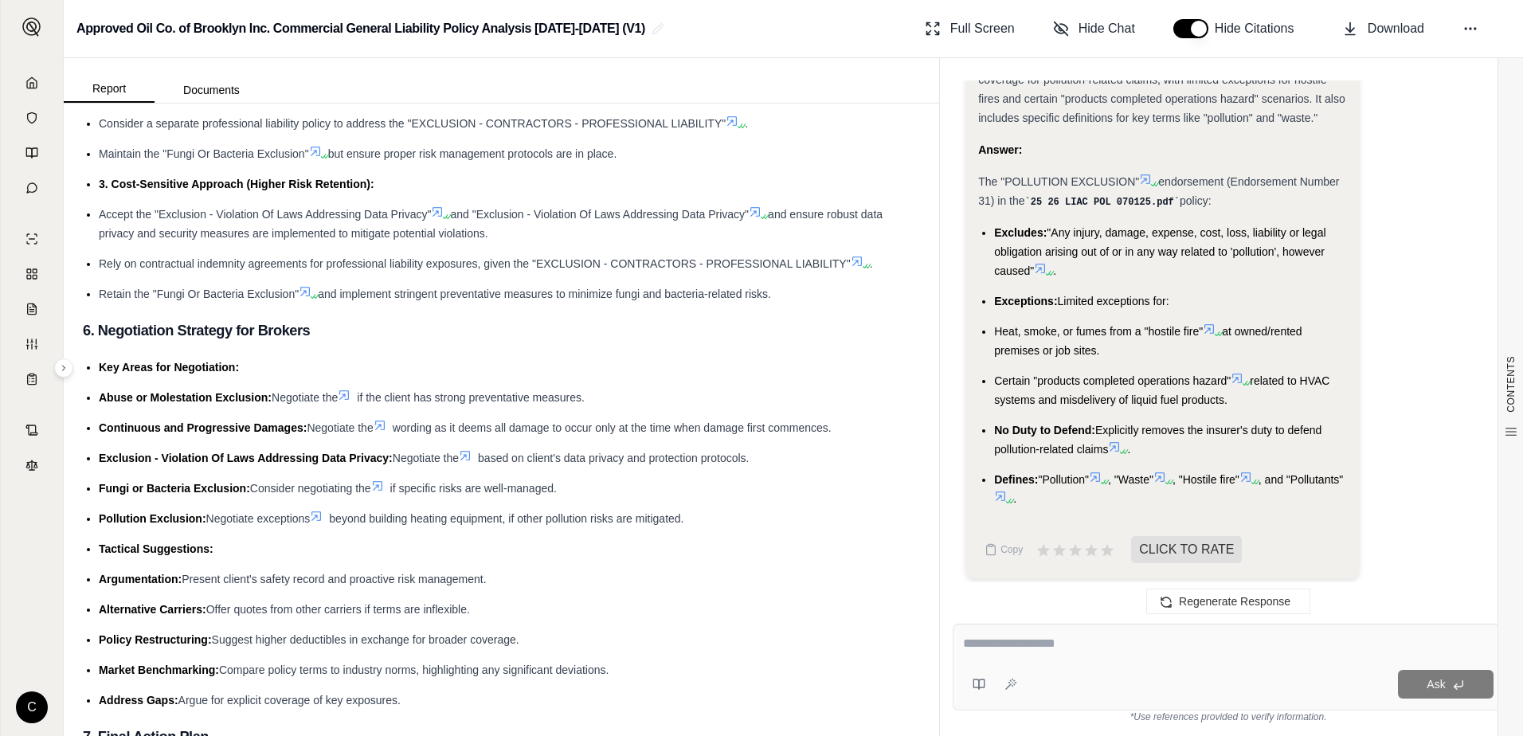
click at [1055, 636] on textarea at bounding box center [1228, 643] width 531 height 19
type textarea "**********"
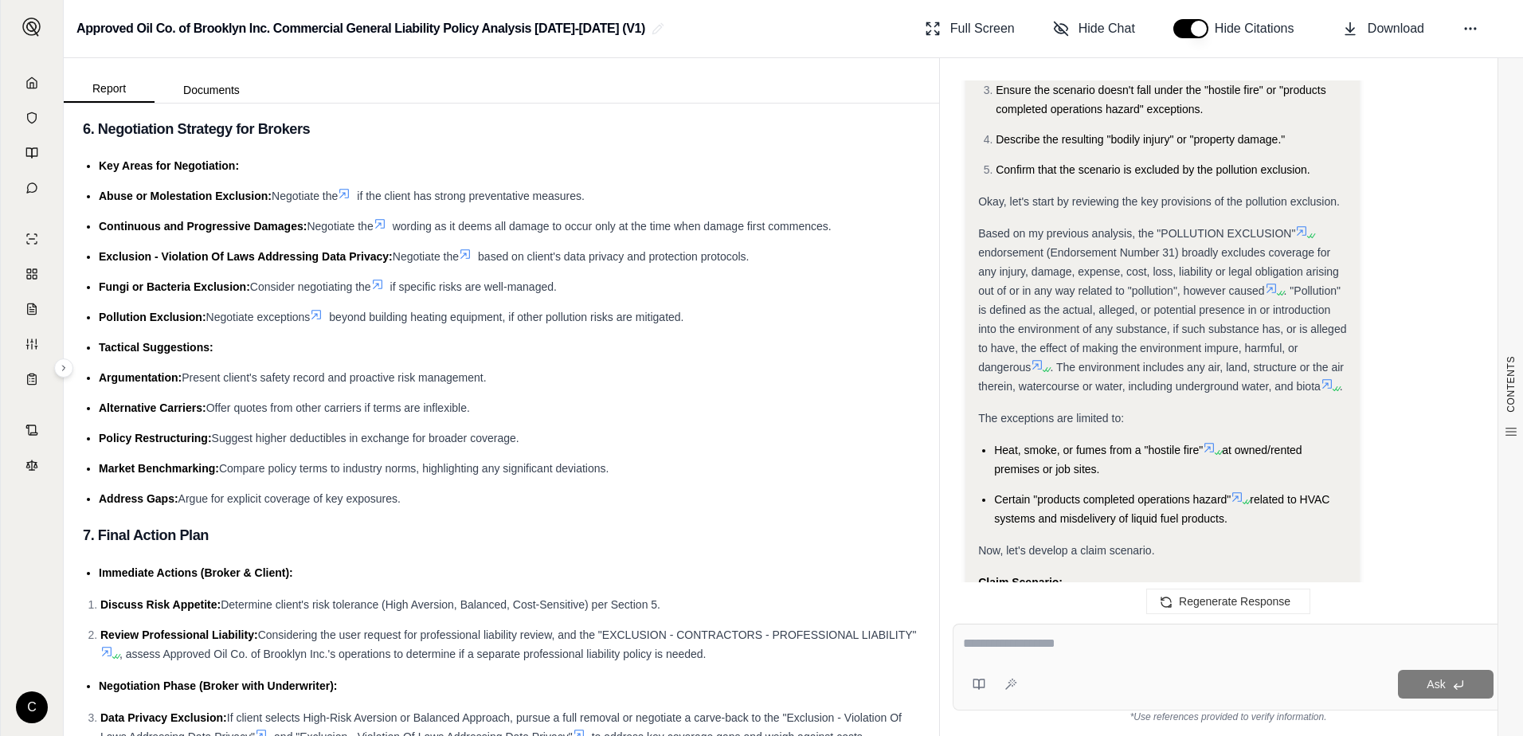
scroll to position [3915, 0]
